Goal: Task Accomplishment & Management: Use online tool/utility

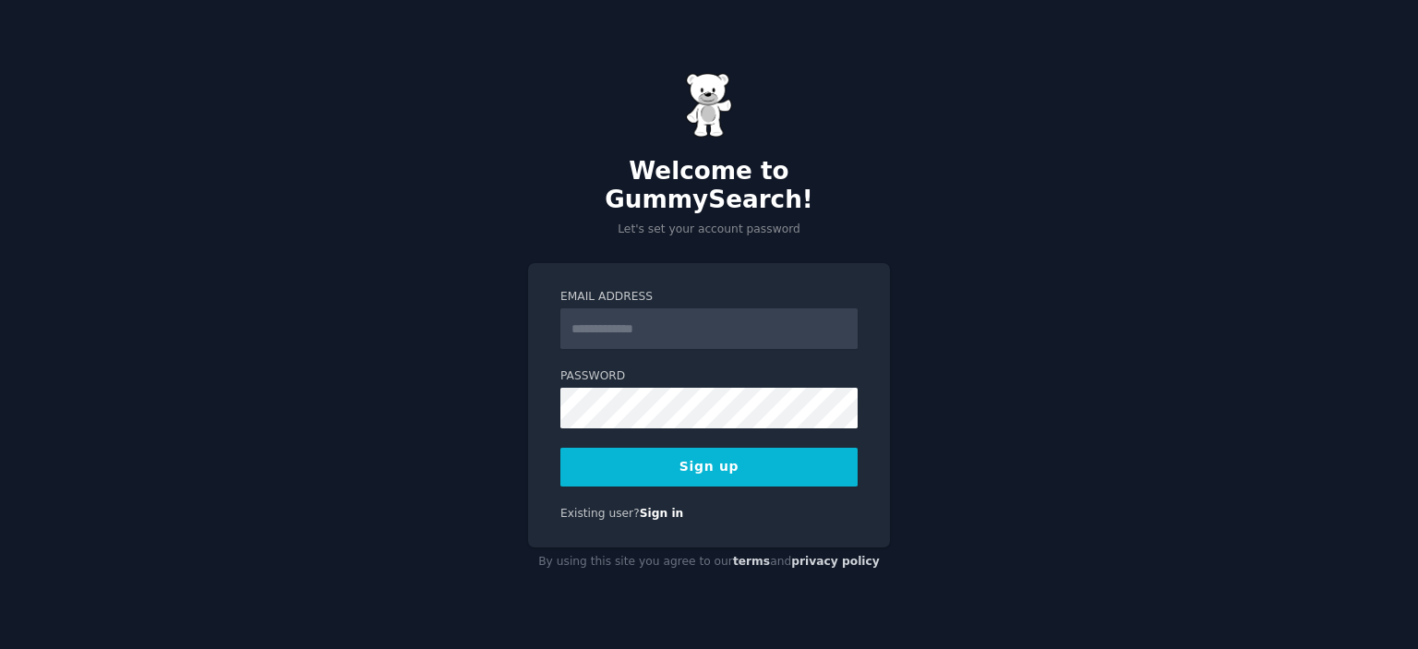
click at [615, 315] on input "Email Address" at bounding box center [708, 328] width 297 height 41
type input "**********"
click at [605, 449] on button "Sign up" at bounding box center [708, 467] width 297 height 39
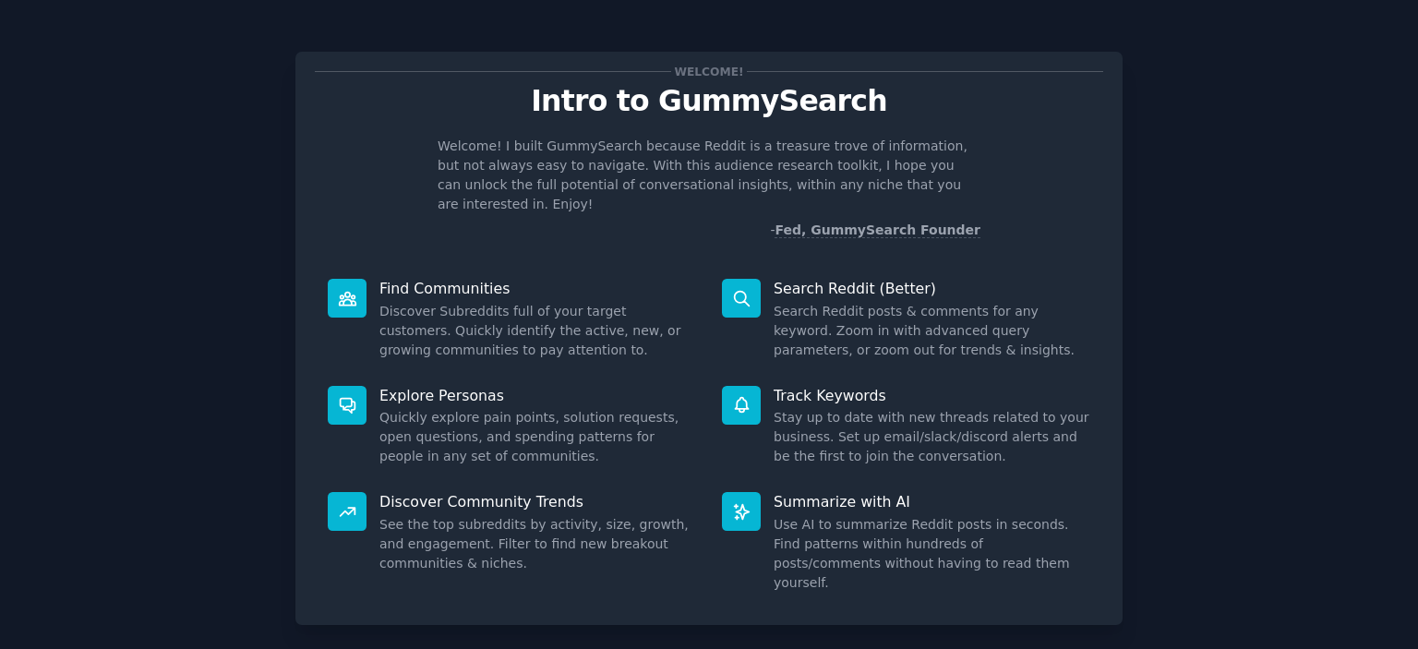
click at [1162, 264] on div "Welcome! Intro to GummySearch Welcome! I built GummySearch because Reddit is a …" at bounding box center [709, 381] width 1366 height 710
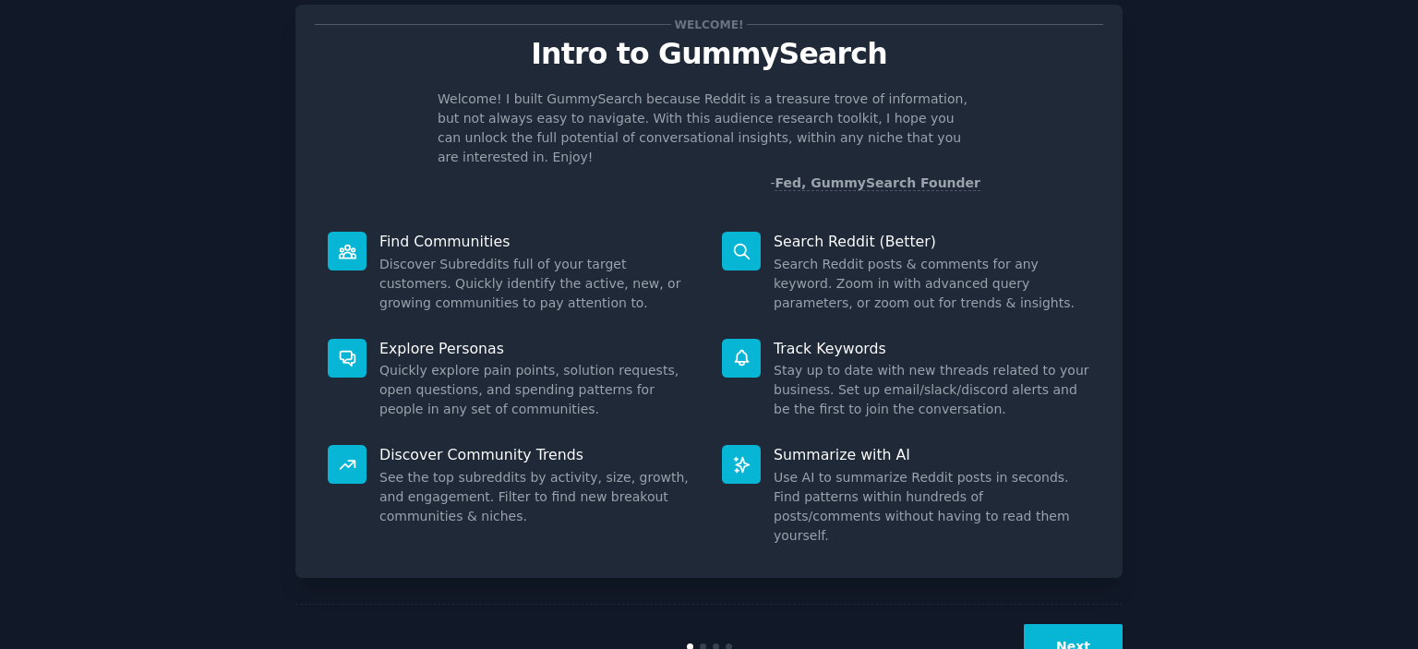
scroll to position [73, 0]
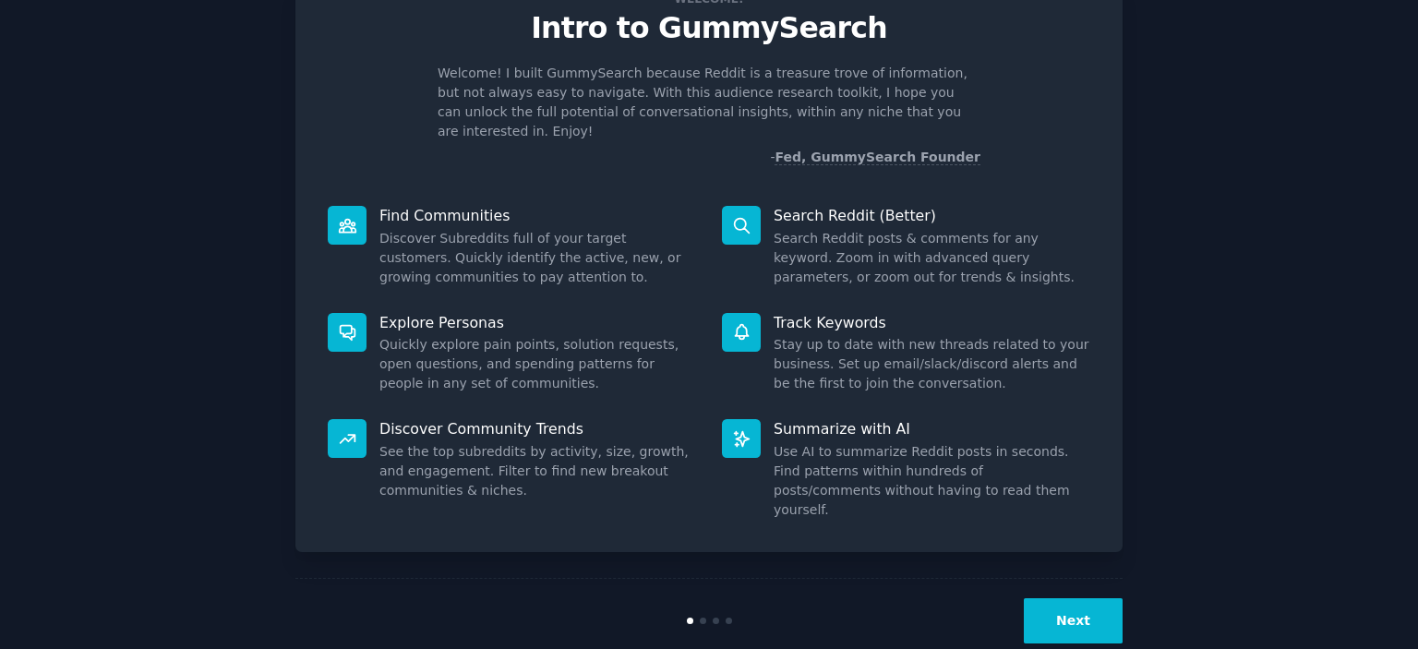
click at [1067, 598] on button "Next" at bounding box center [1073, 620] width 99 height 45
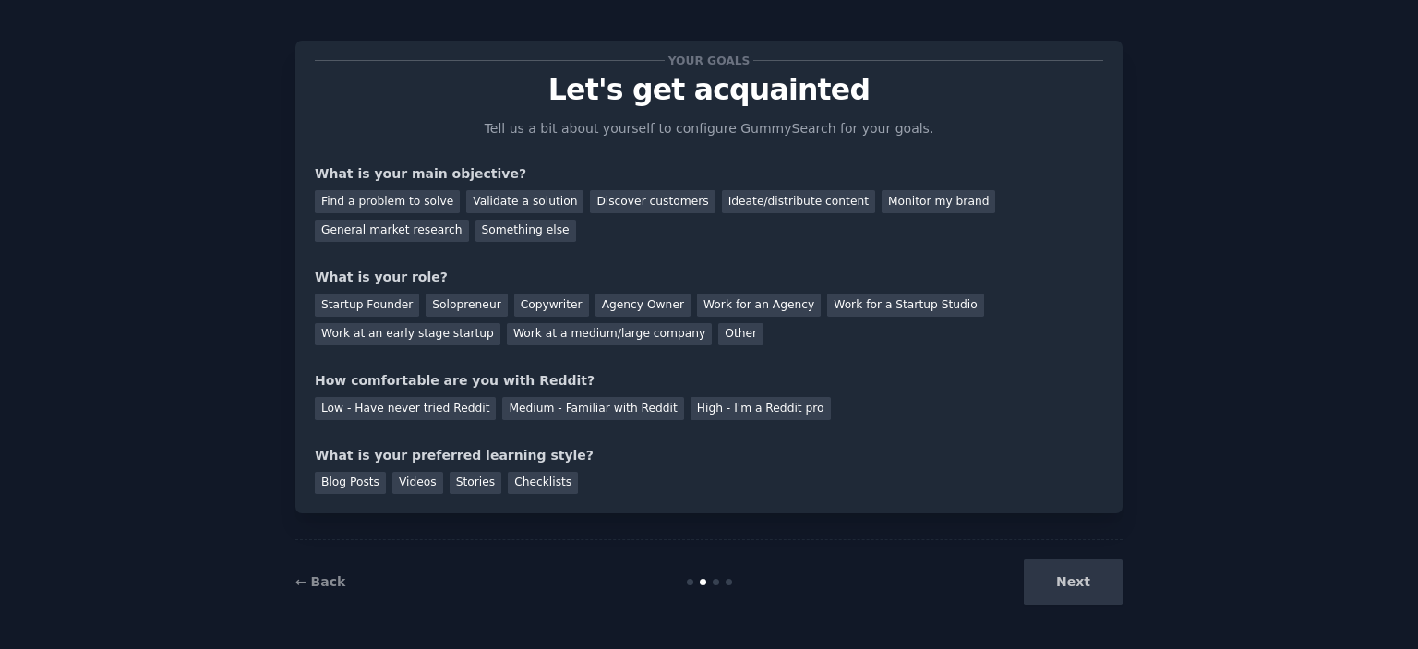
click at [1067, 581] on div "Next" at bounding box center [984, 581] width 276 height 45
click at [1076, 580] on div "Next" at bounding box center [984, 581] width 276 height 45
click at [427, 201] on div "Find a problem to solve" at bounding box center [387, 201] width 145 height 23
click at [500, 204] on div "Validate a solution" at bounding box center [524, 201] width 117 height 23
click at [609, 198] on div "Discover customers" at bounding box center [652, 201] width 125 height 23
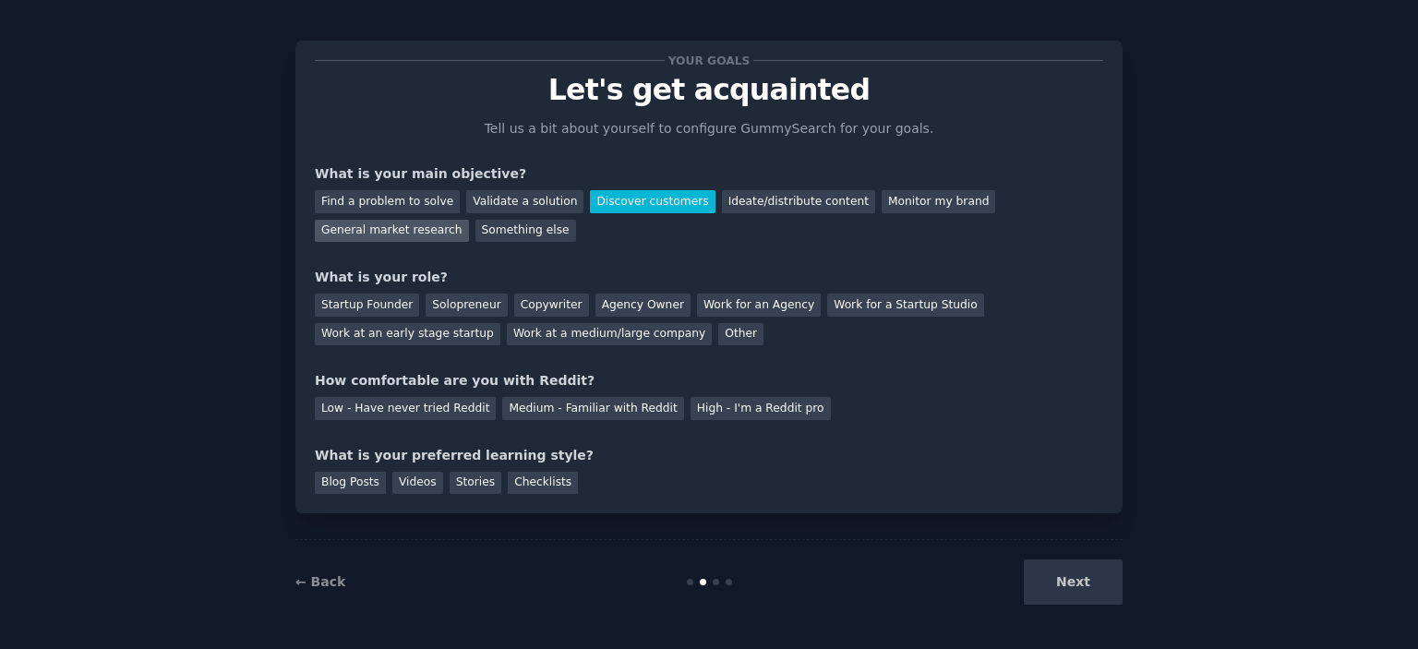
click at [469, 220] on div "General market research" at bounding box center [392, 231] width 154 height 23
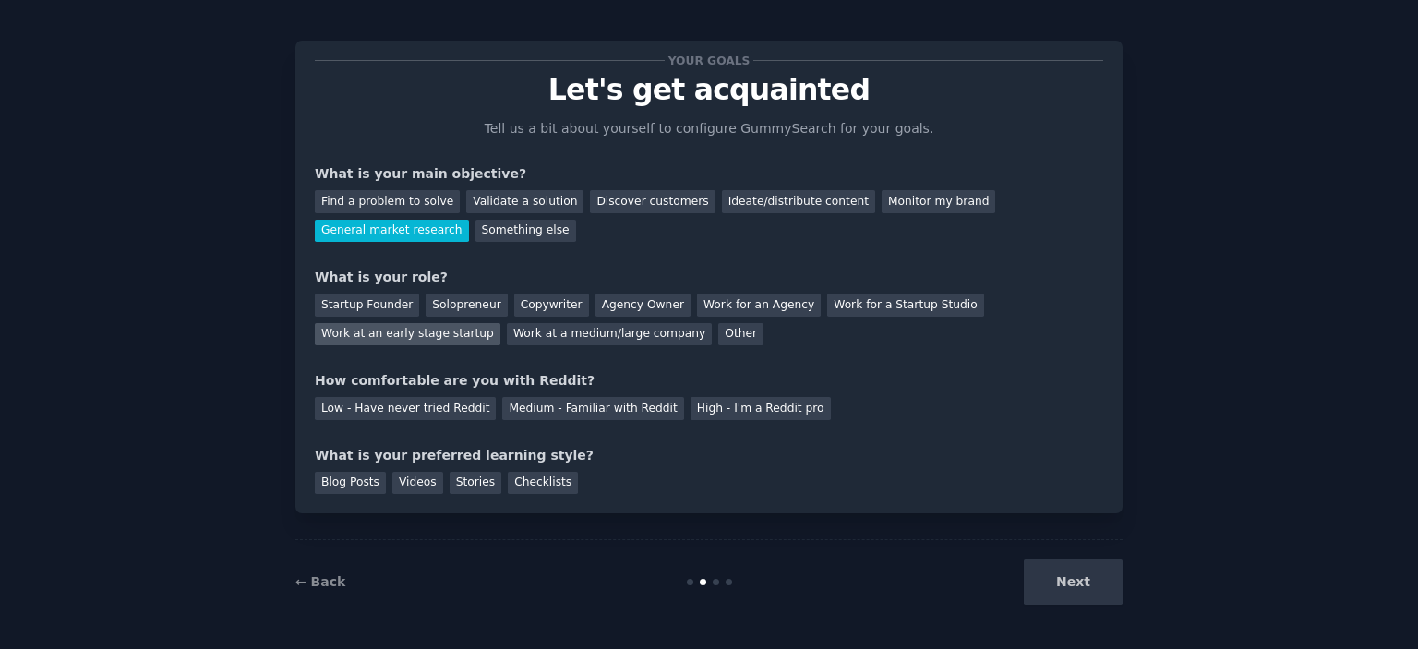
click at [500, 323] on div "Work at an early stage startup" at bounding box center [408, 334] width 186 height 23
click at [690, 409] on div "High - I'm a Reddit pro" at bounding box center [760, 408] width 140 height 23
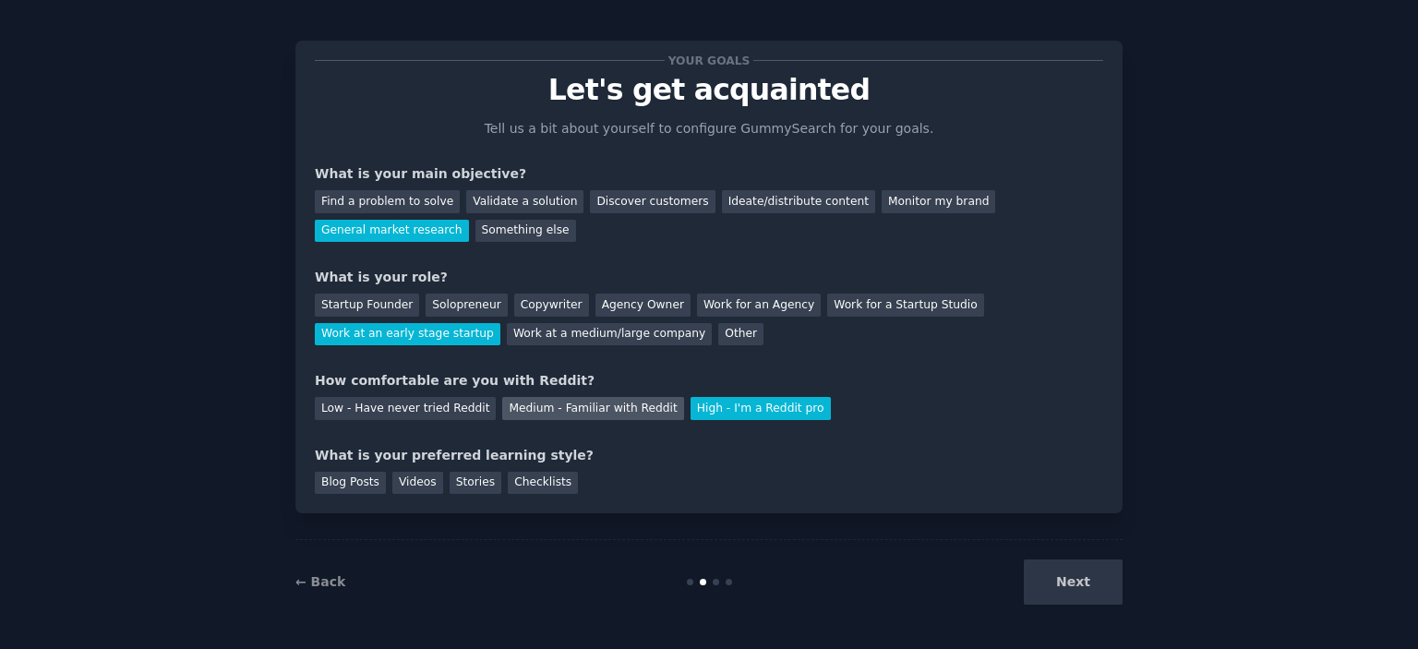
click at [552, 415] on div "Medium - Familiar with Reddit" at bounding box center [592, 408] width 181 height 23
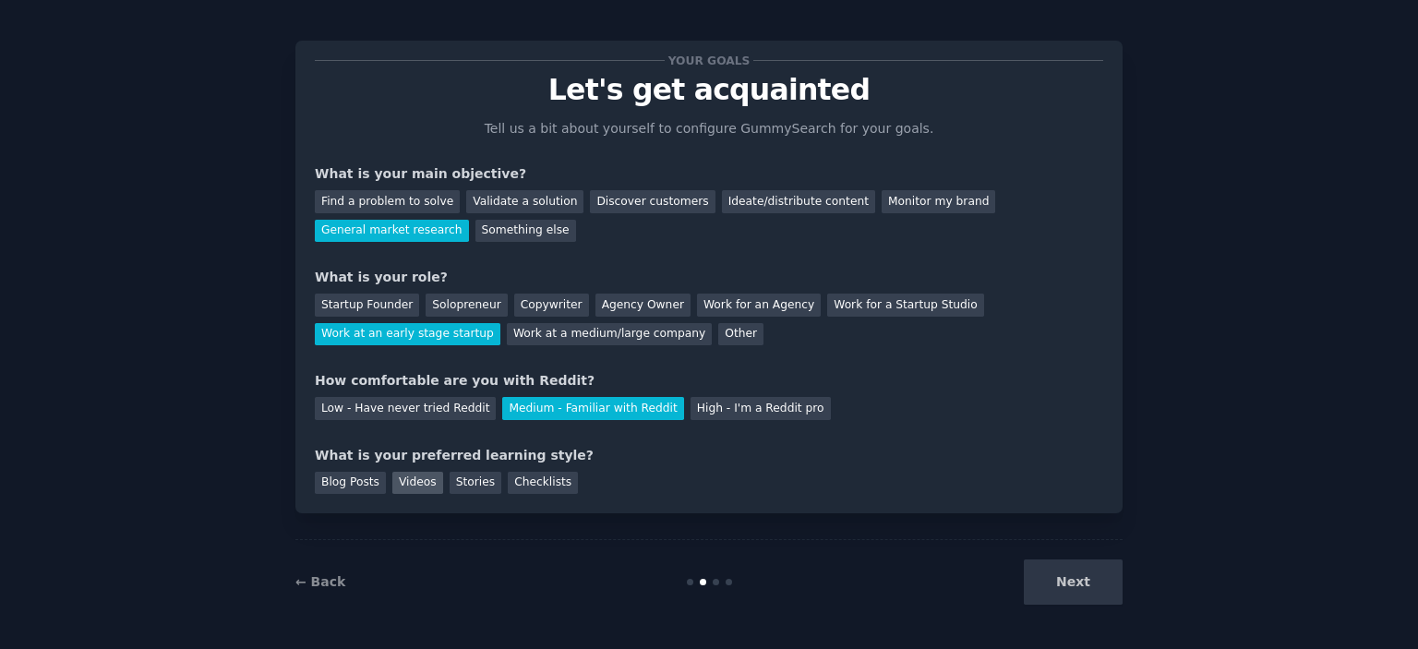
click at [400, 479] on div "Videos" at bounding box center [417, 483] width 51 height 23
click at [1072, 568] on button "Next" at bounding box center [1073, 581] width 99 height 45
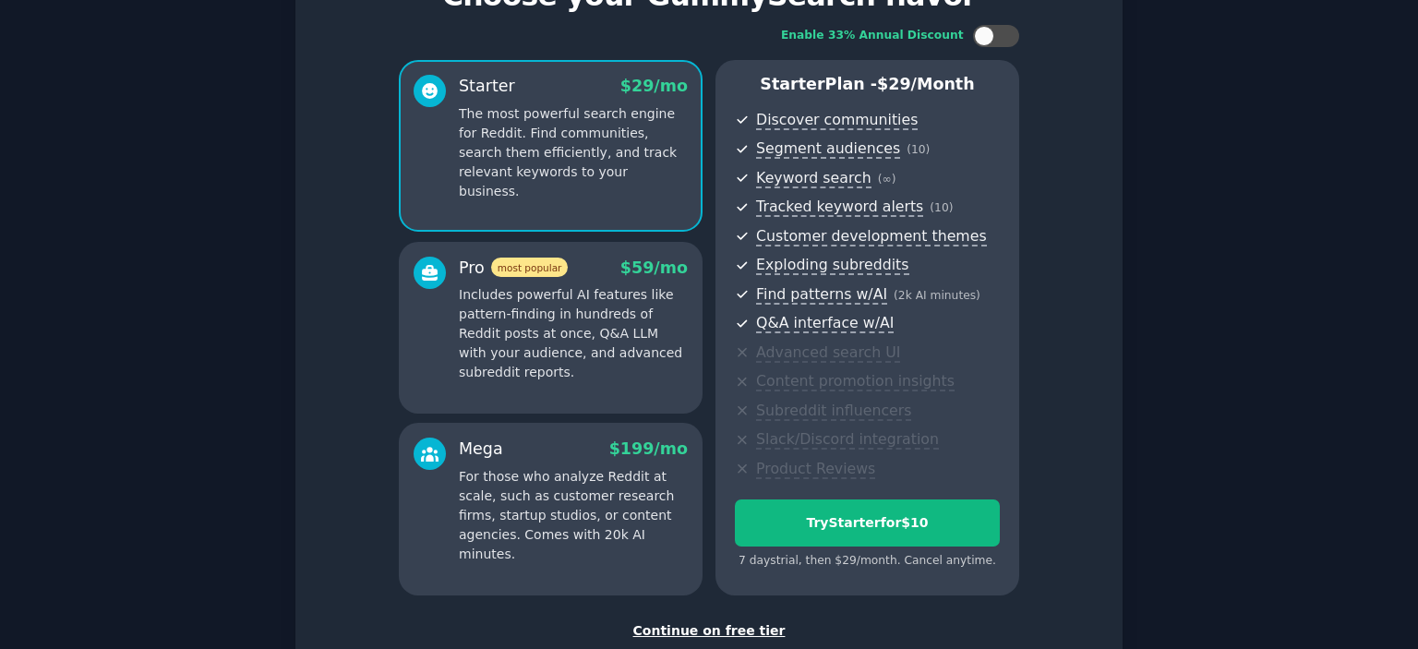
scroll to position [196, 0]
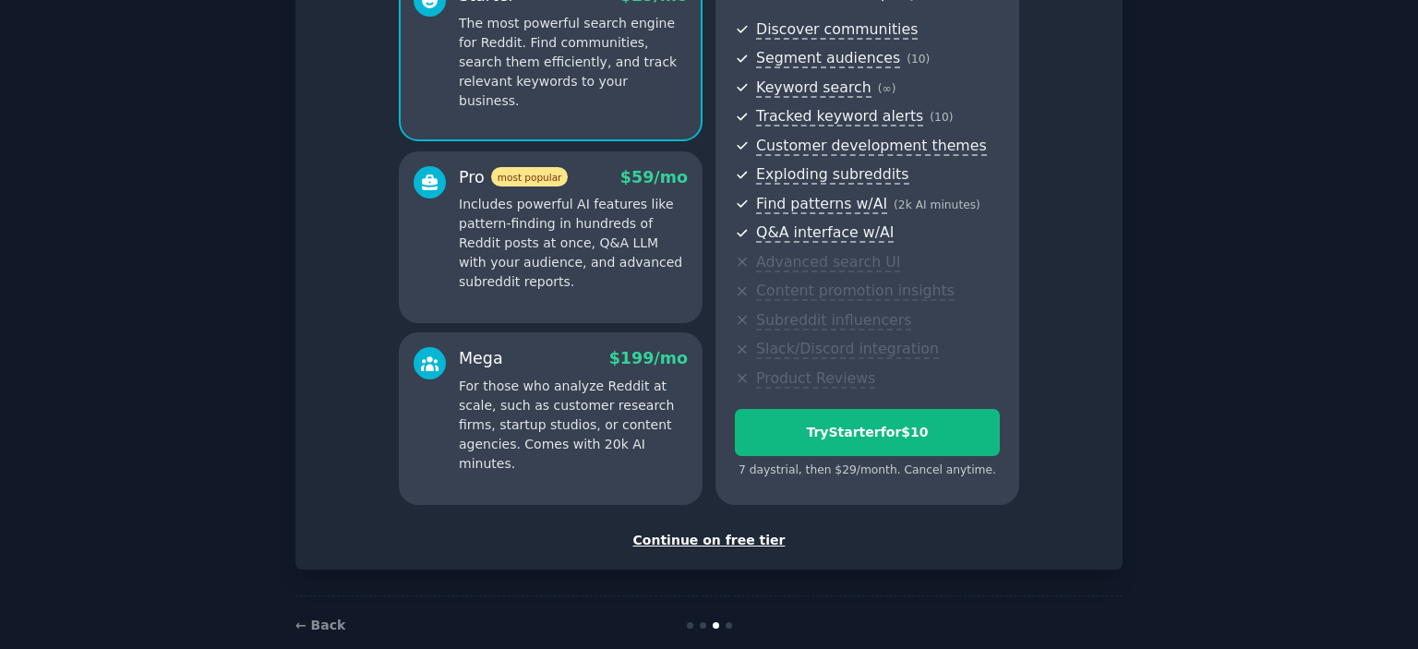
click at [737, 535] on div "Continue on free tier" at bounding box center [709, 540] width 788 height 19
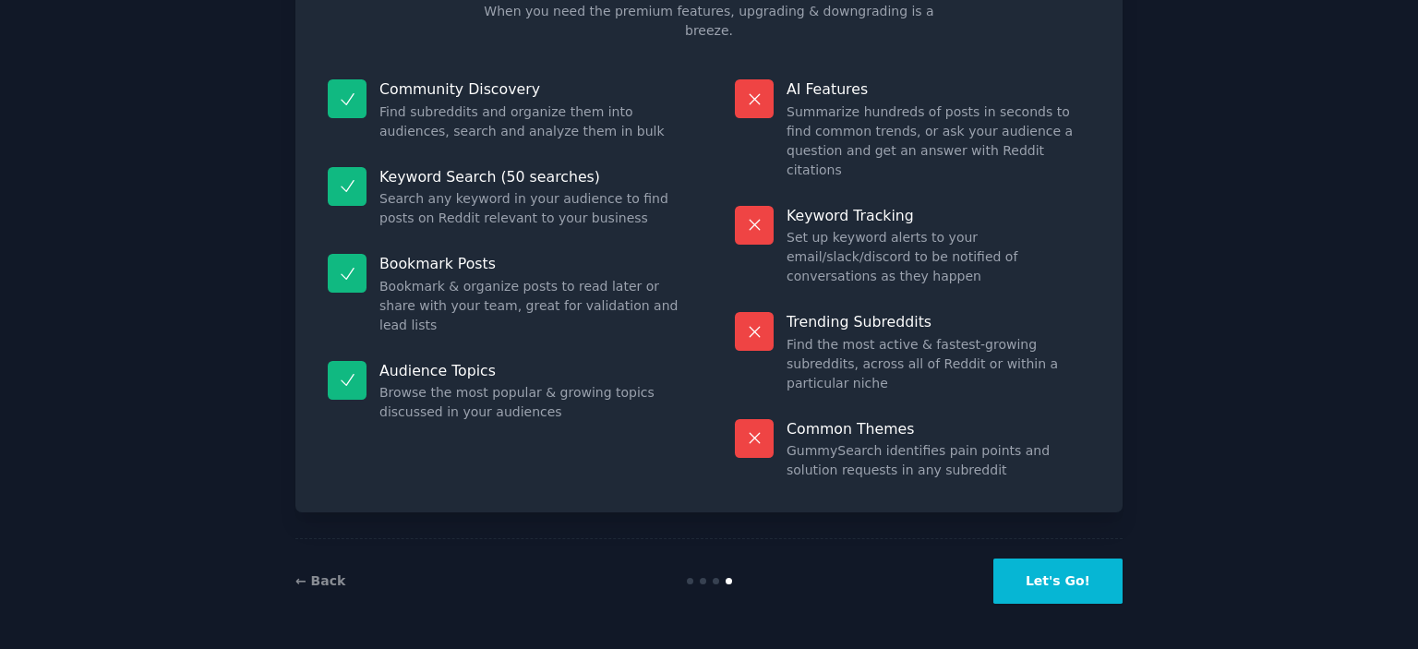
scroll to position [69, 0]
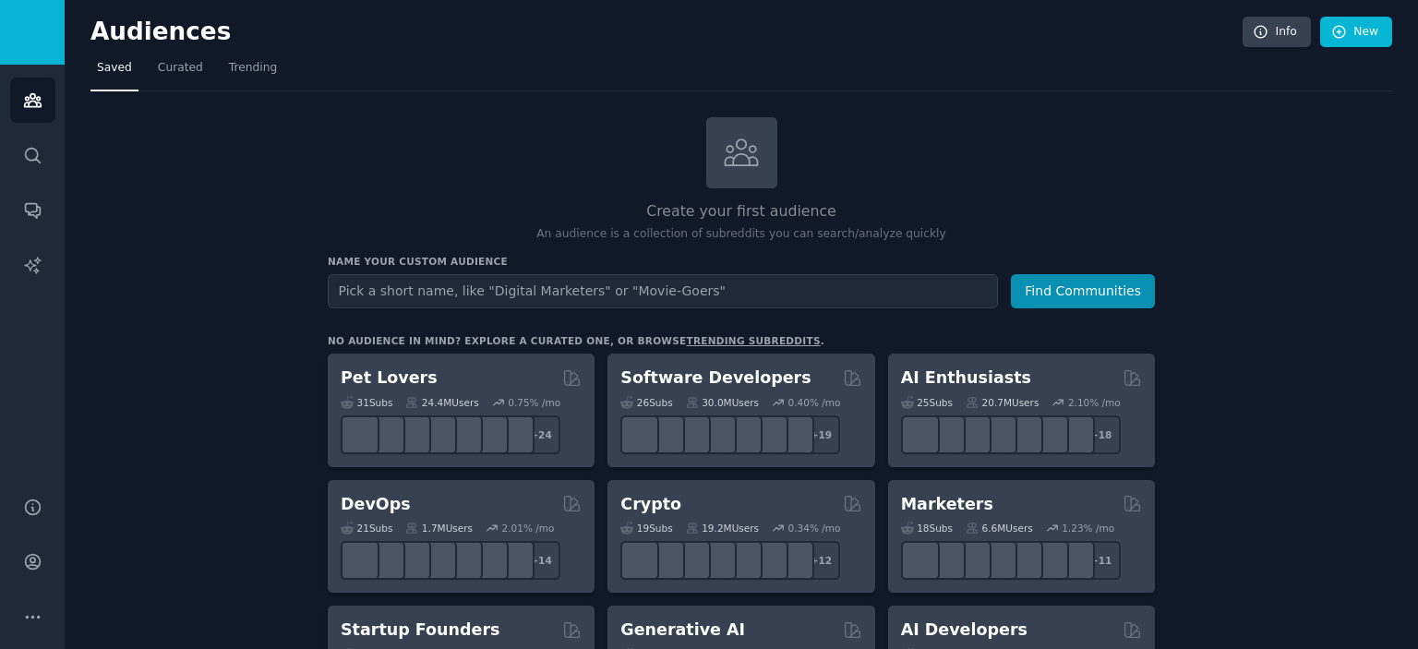
click at [410, 286] on input "text" at bounding box center [663, 291] width 670 height 34
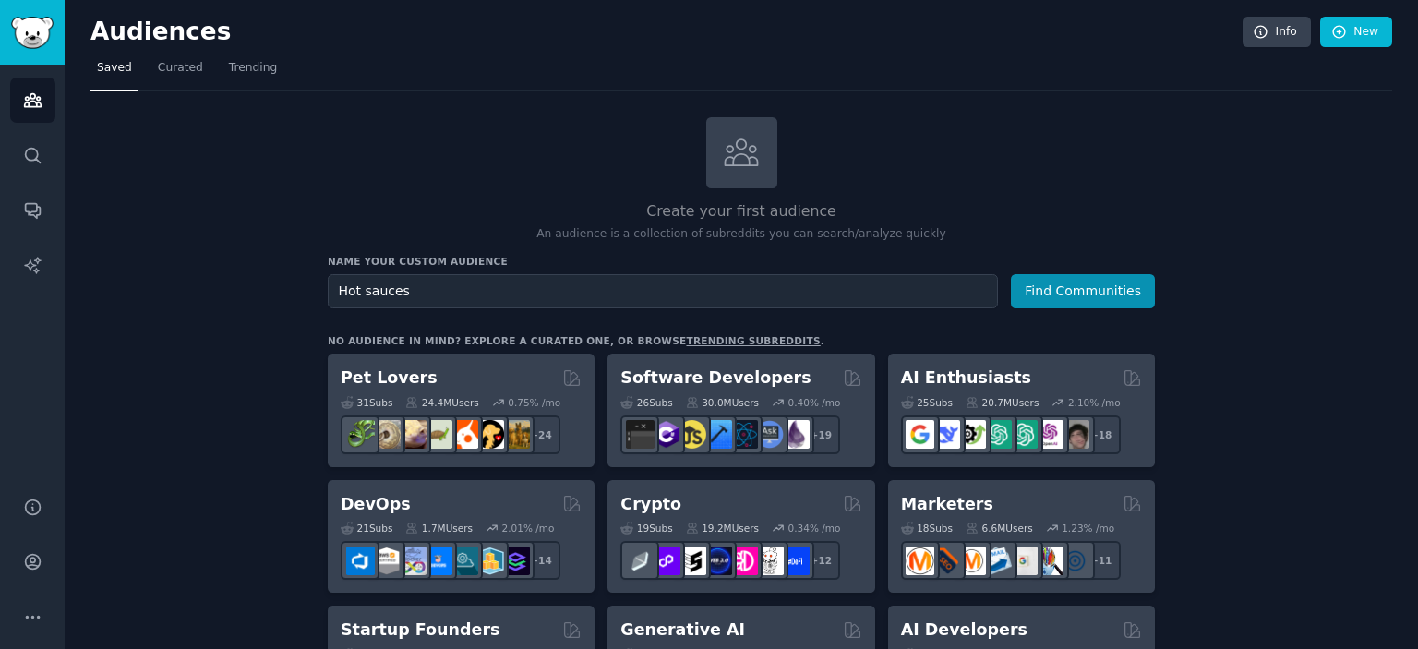
type input "Hot sauces"
click at [1011, 274] on button "Find Communities" at bounding box center [1083, 291] width 144 height 34
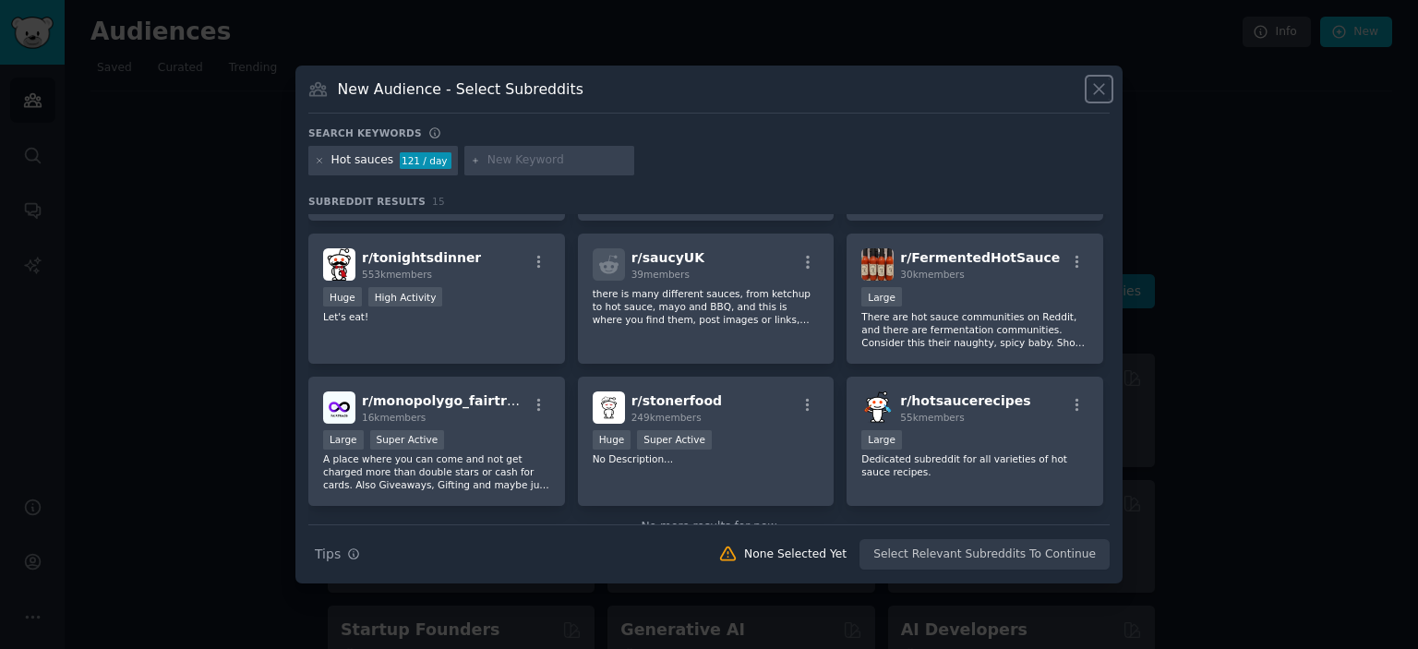
scroll to position [412, 0]
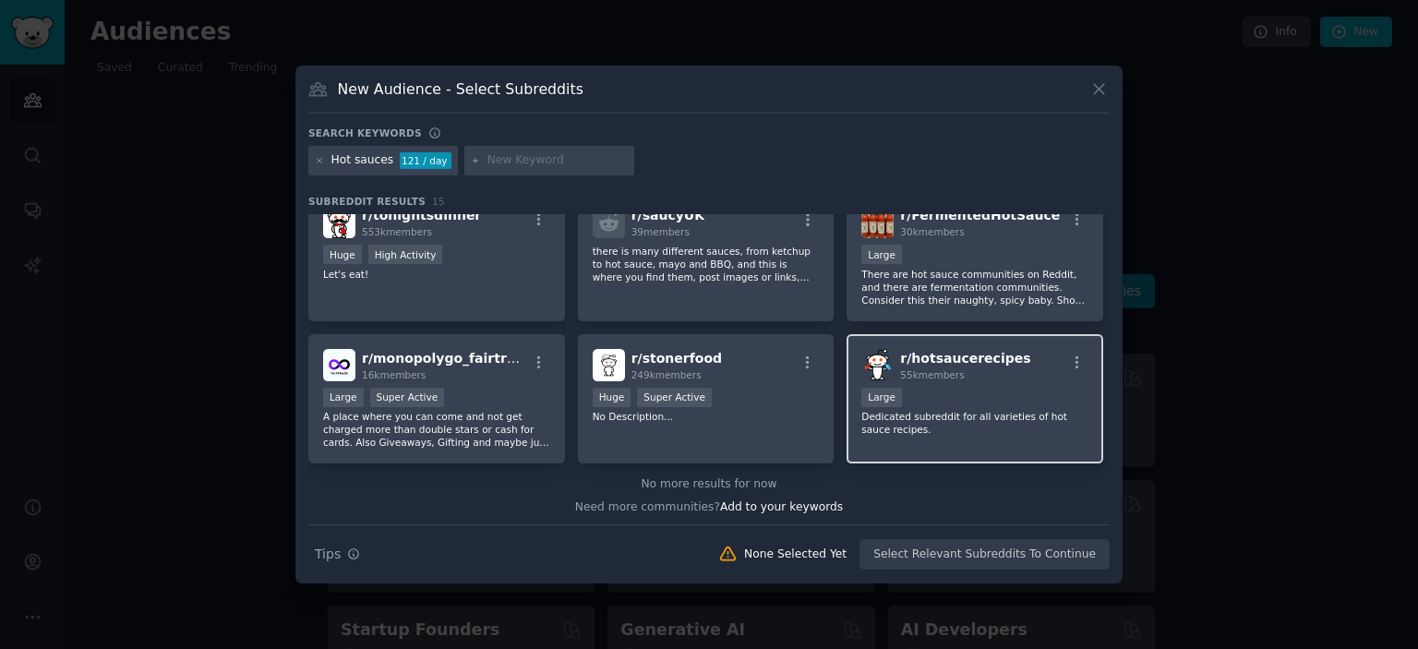
click at [1019, 369] on div "r/ hotsaucerecipes 55k members" at bounding box center [974, 365] width 227 height 32
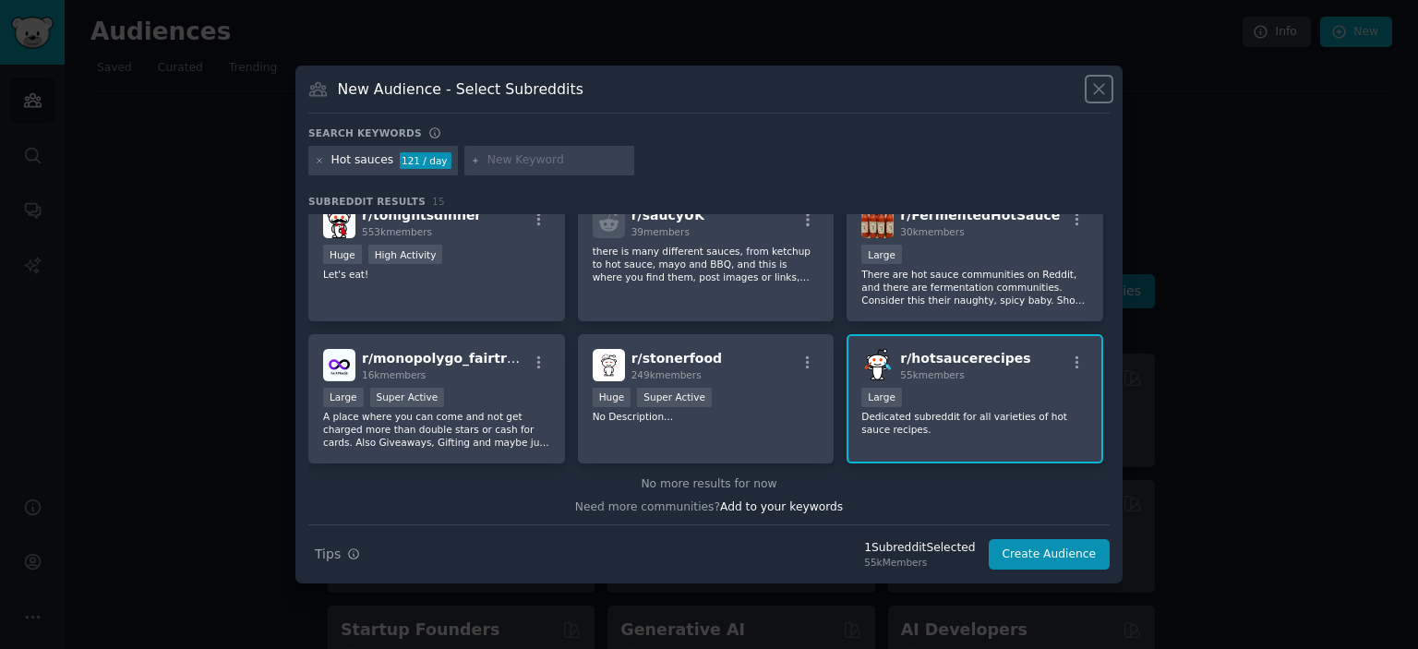
click at [1100, 88] on icon at bounding box center [1099, 90] width 10 height 10
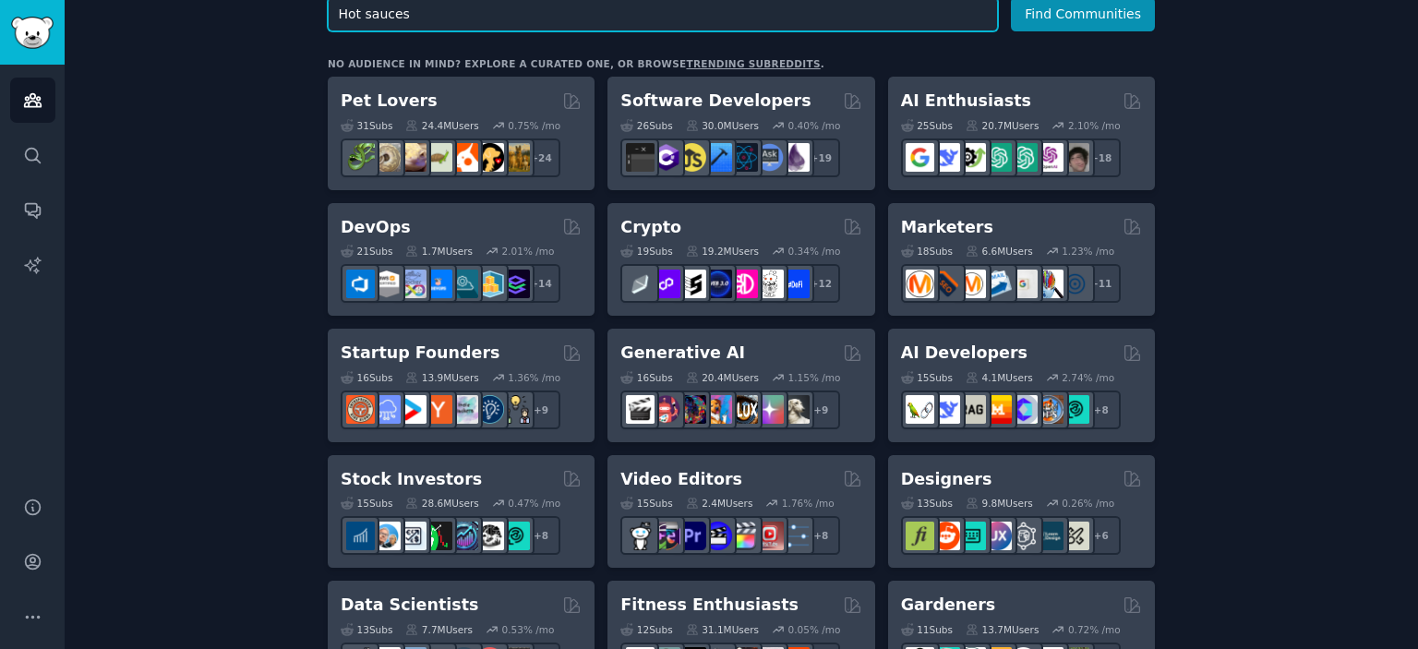
scroll to position [554, 0]
